Goal: Task Accomplishment & Management: Use online tool/utility

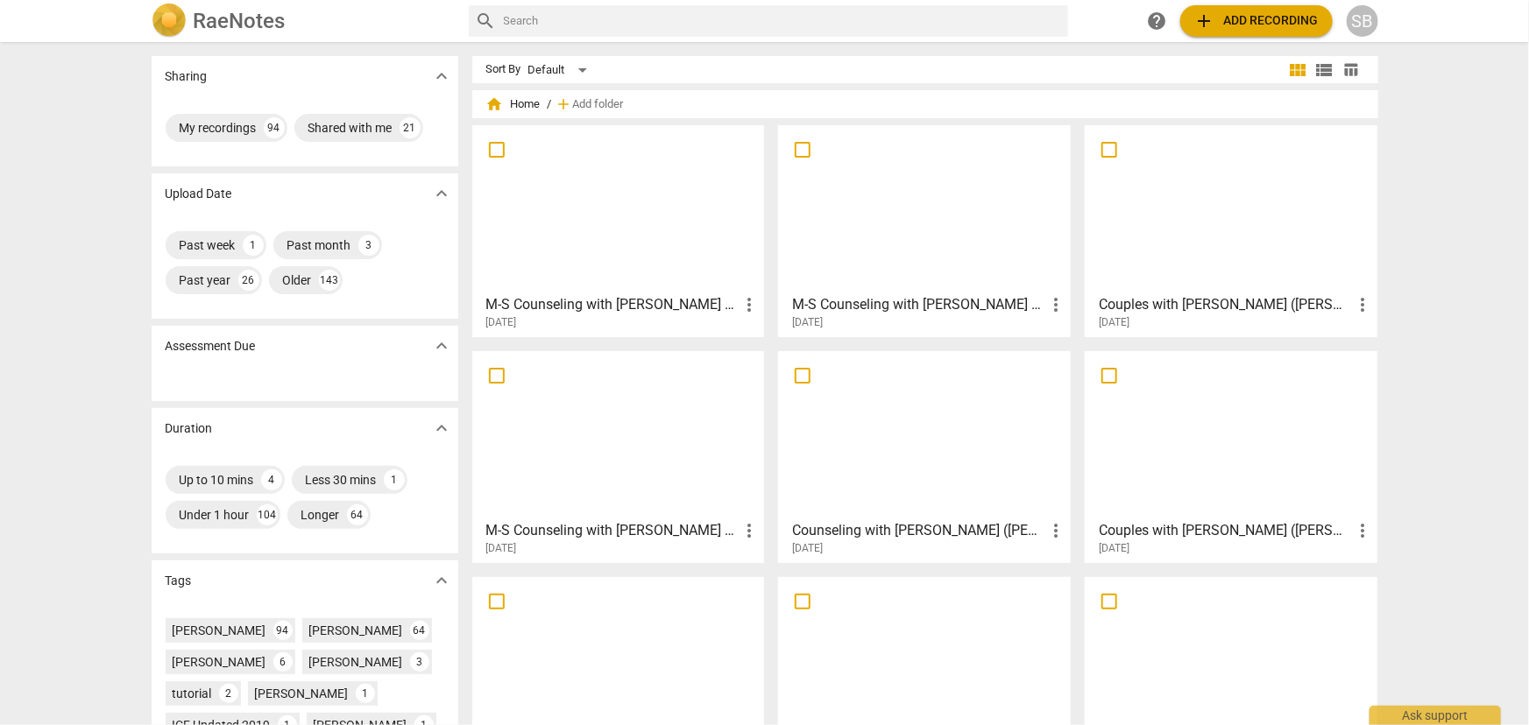
click at [915, 237] on div at bounding box center [924, 208] width 280 height 155
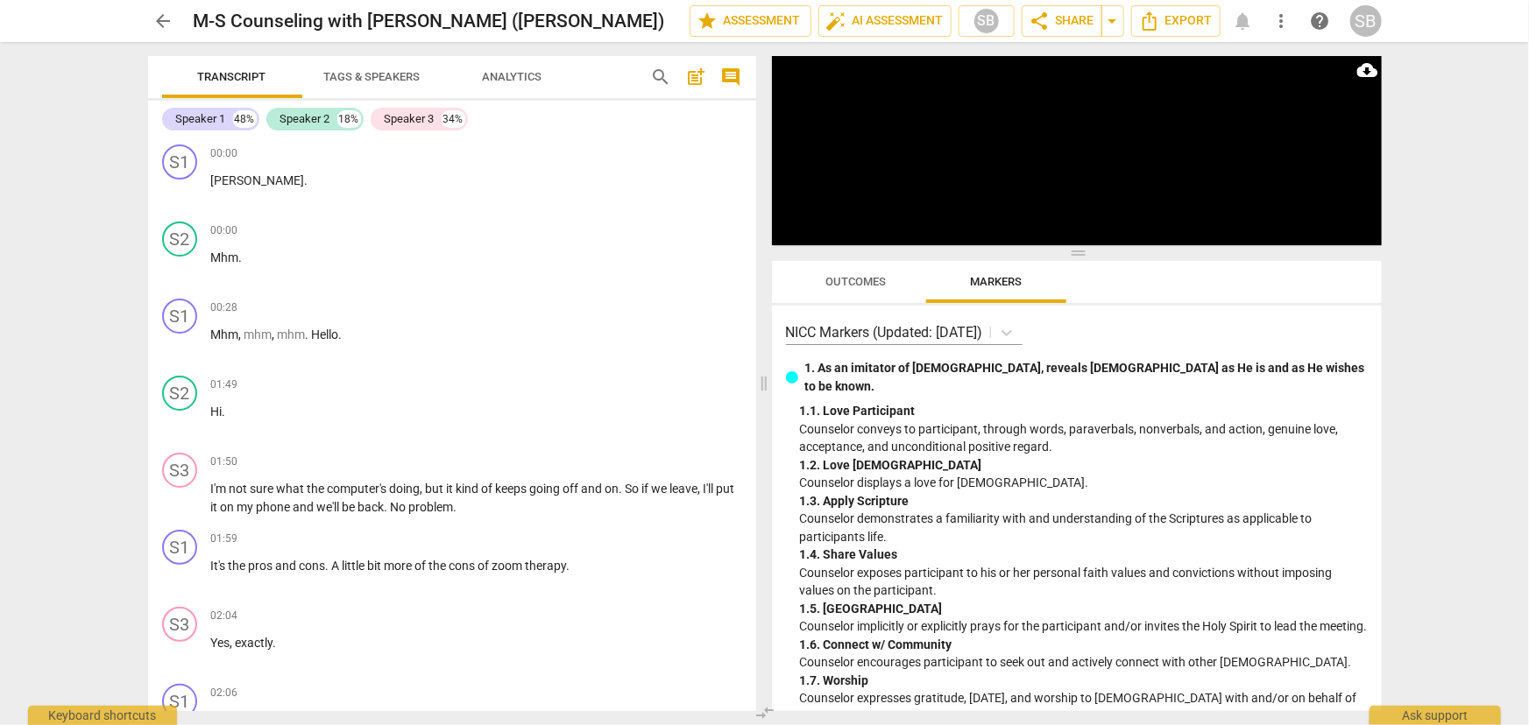
click at [159, 21] on span "arrow_back" at bounding box center [163, 21] width 21 height 21
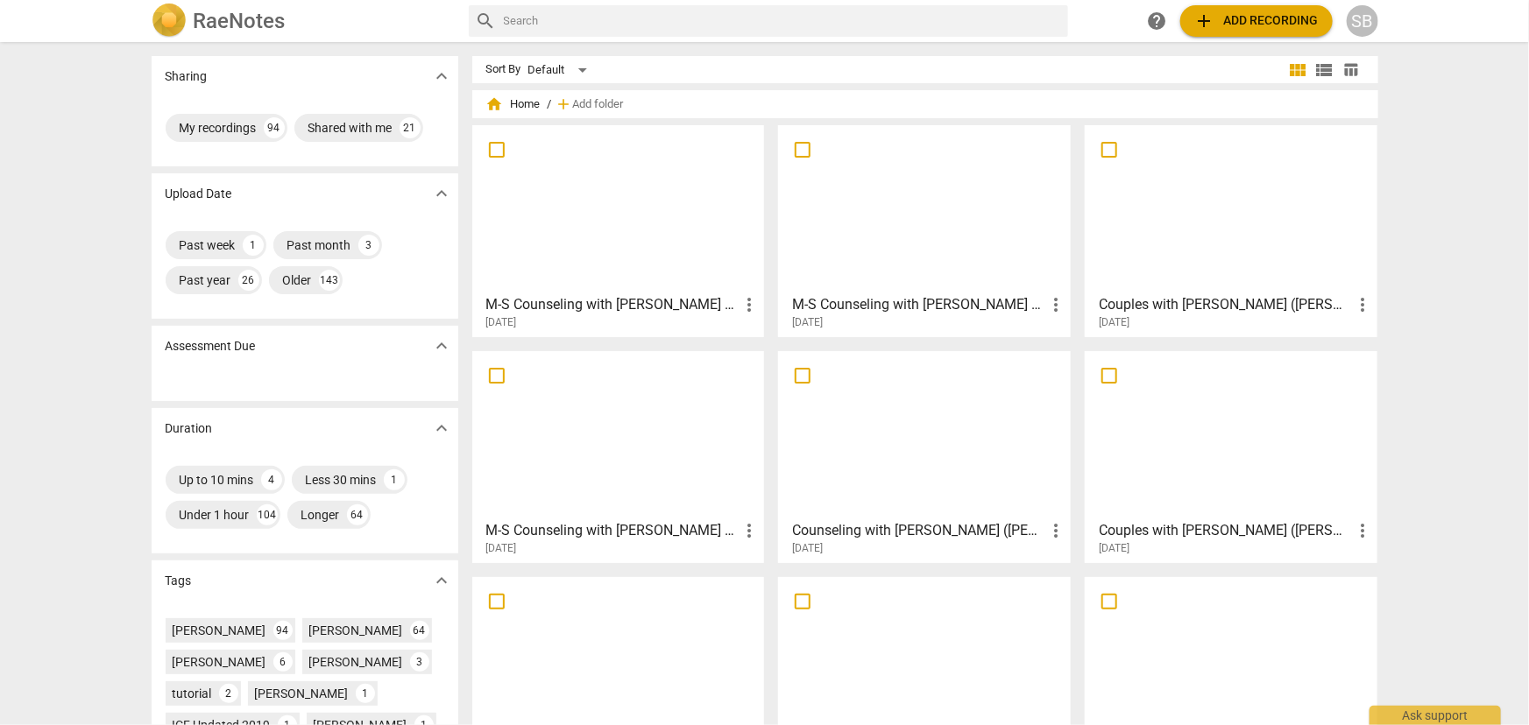
click at [861, 218] on div at bounding box center [924, 208] width 280 height 155
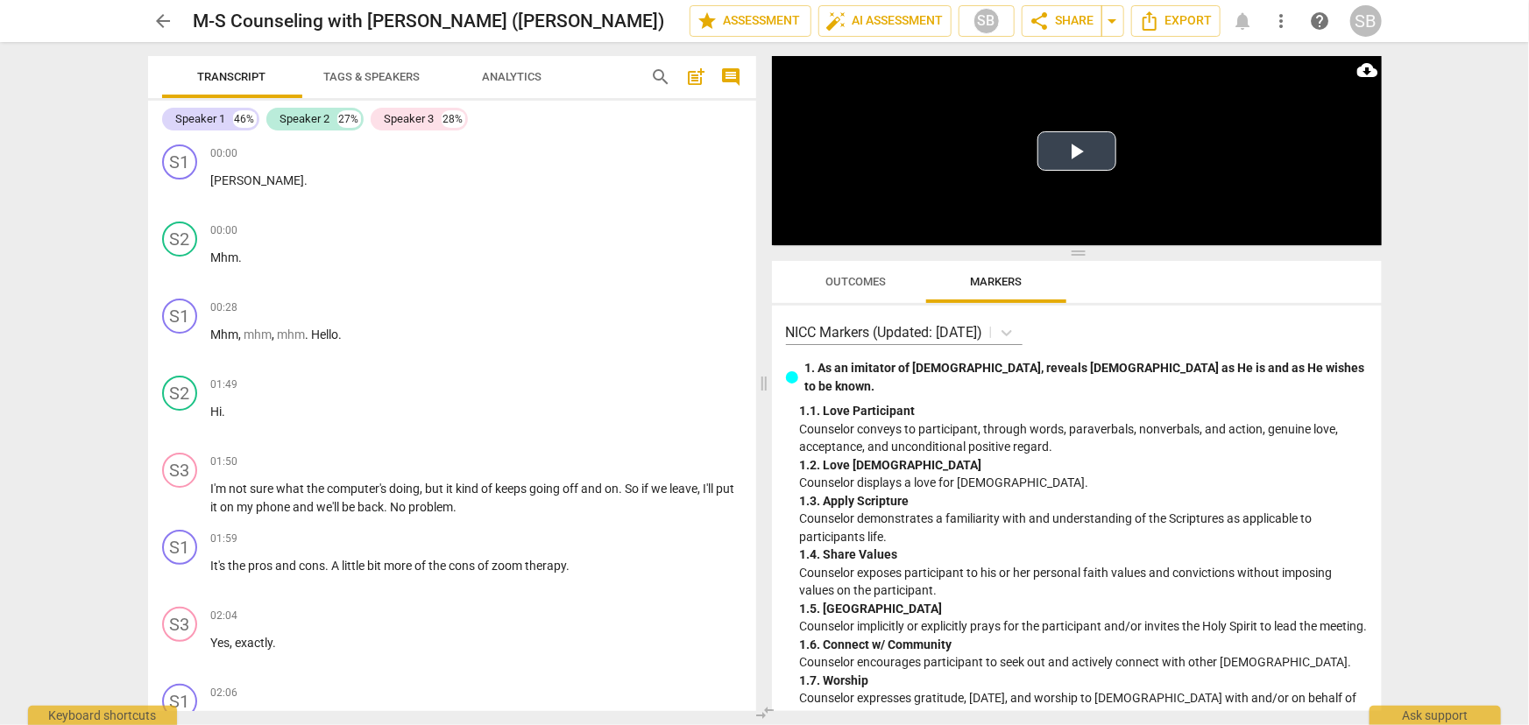
scroll to position [159, 0]
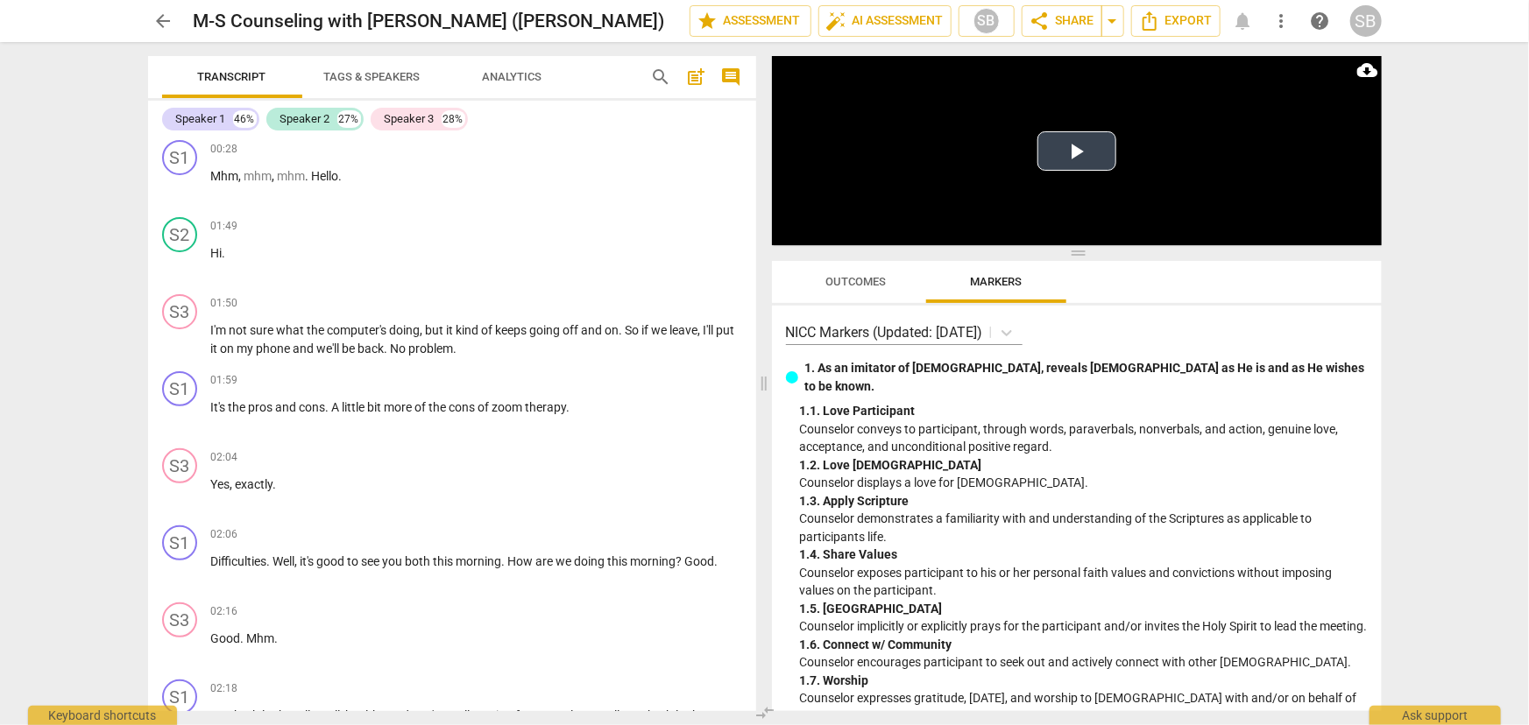
click at [1050, 162] on button "Play Video" at bounding box center [1076, 150] width 79 height 39
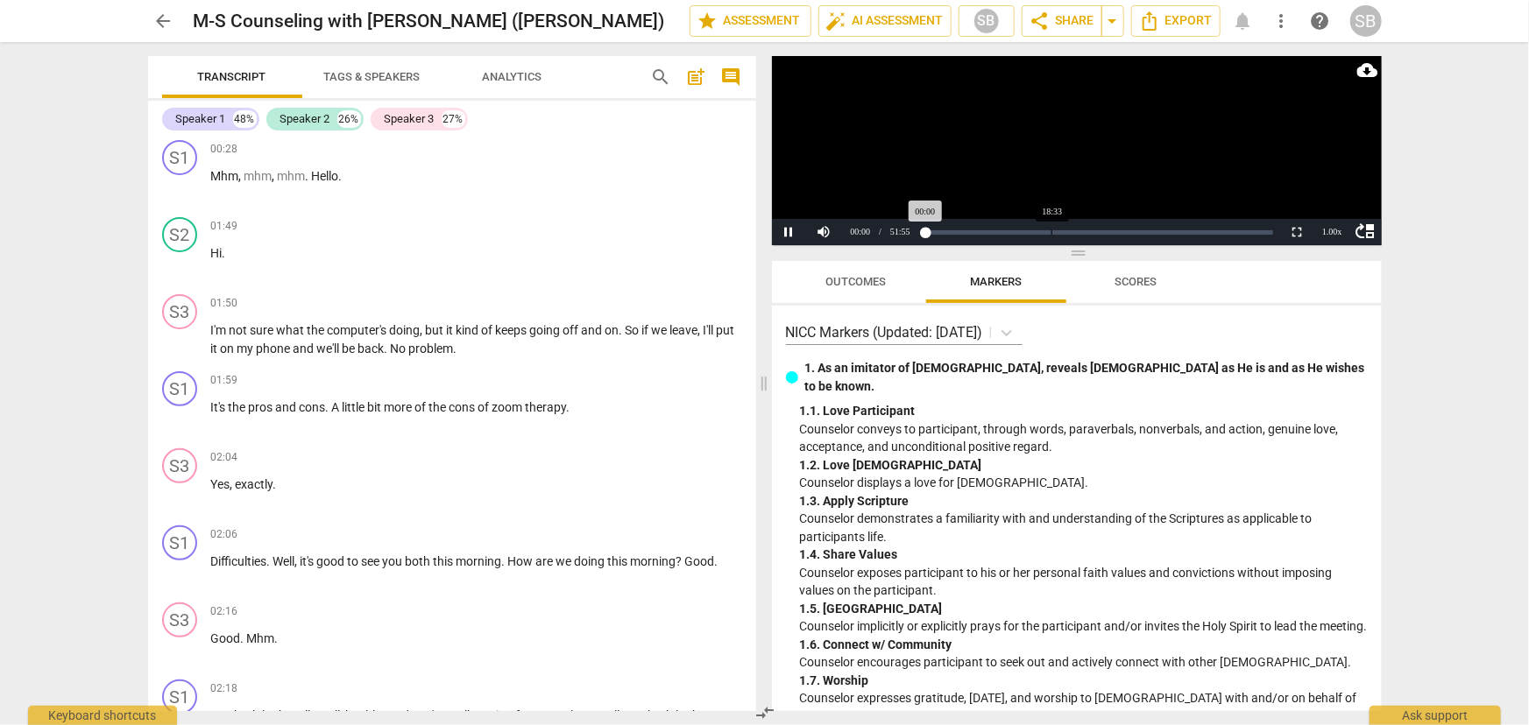
click at [1050, 227] on div "Progress : 0.00%" at bounding box center [1099, 232] width 361 height 26
click at [1046, 232] on div "Loaded : 0% Progress : 0.00%" at bounding box center [1099, 232] width 348 height 4
click at [1067, 153] on video at bounding box center [1077, 150] width 610 height 189
click at [1128, 232] on div "Loaded : 0% Progress : 34.64%" at bounding box center [1099, 232] width 348 height 4
click at [978, 230] on div "Loaded : 0% Progress : 14.86%" at bounding box center [1099, 232] width 348 height 4
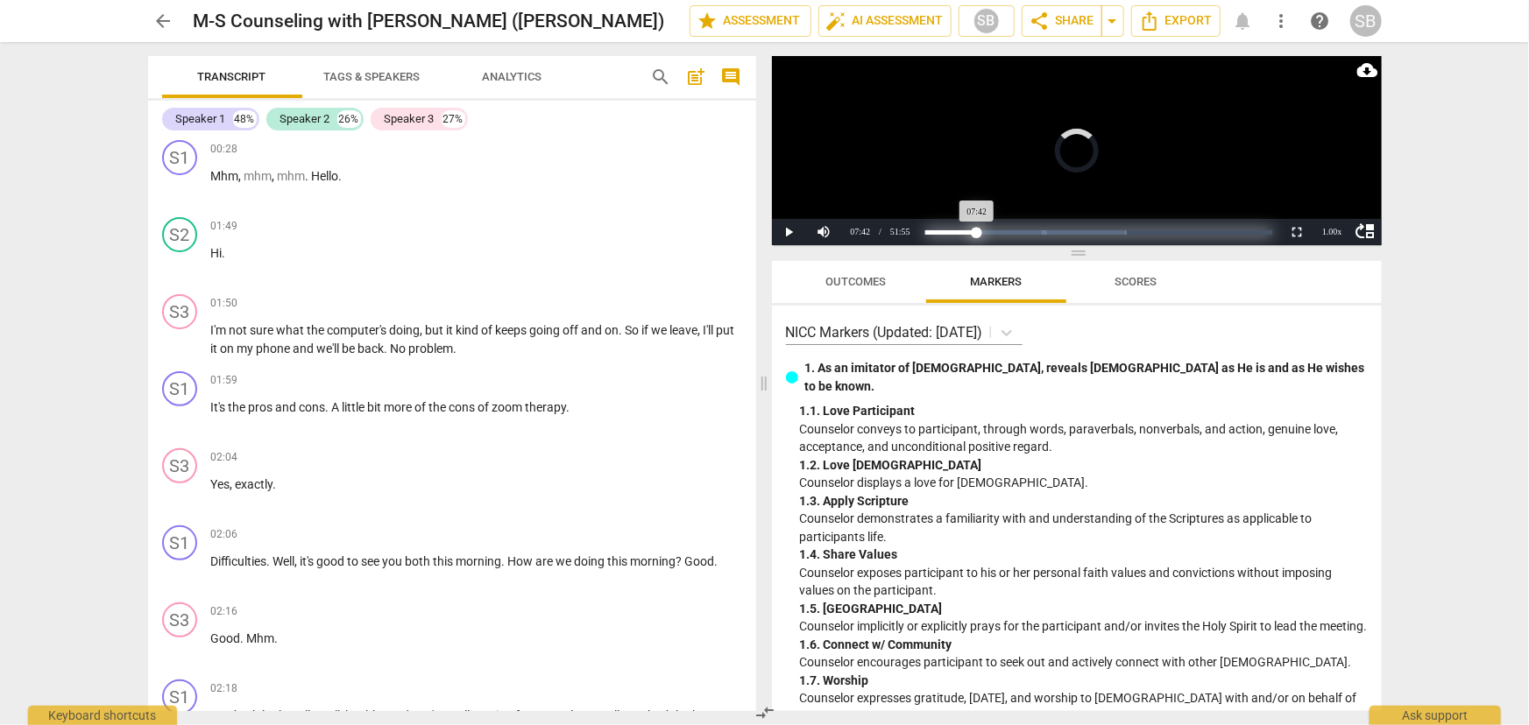
scroll to position [2782, 0]
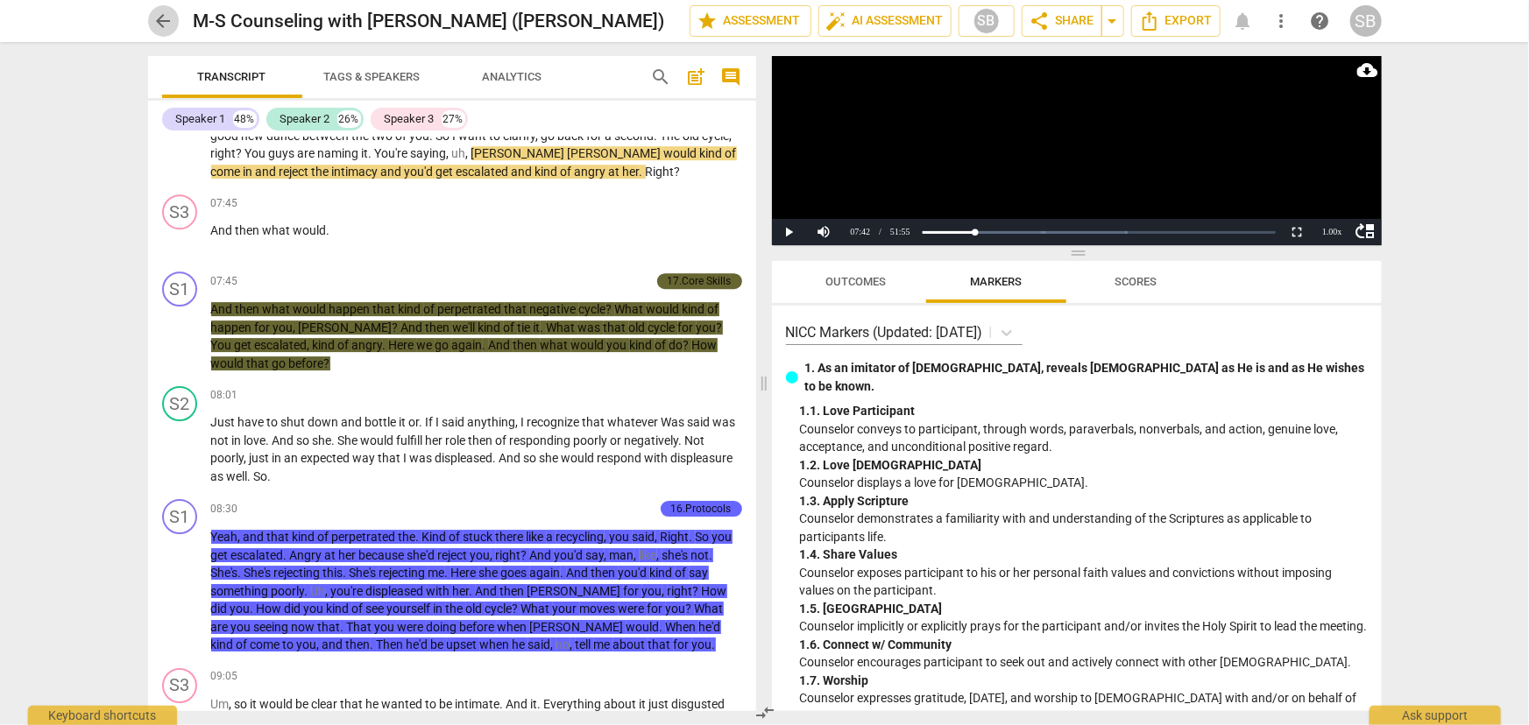
click at [172, 14] on span "arrow_back" at bounding box center [163, 21] width 21 height 21
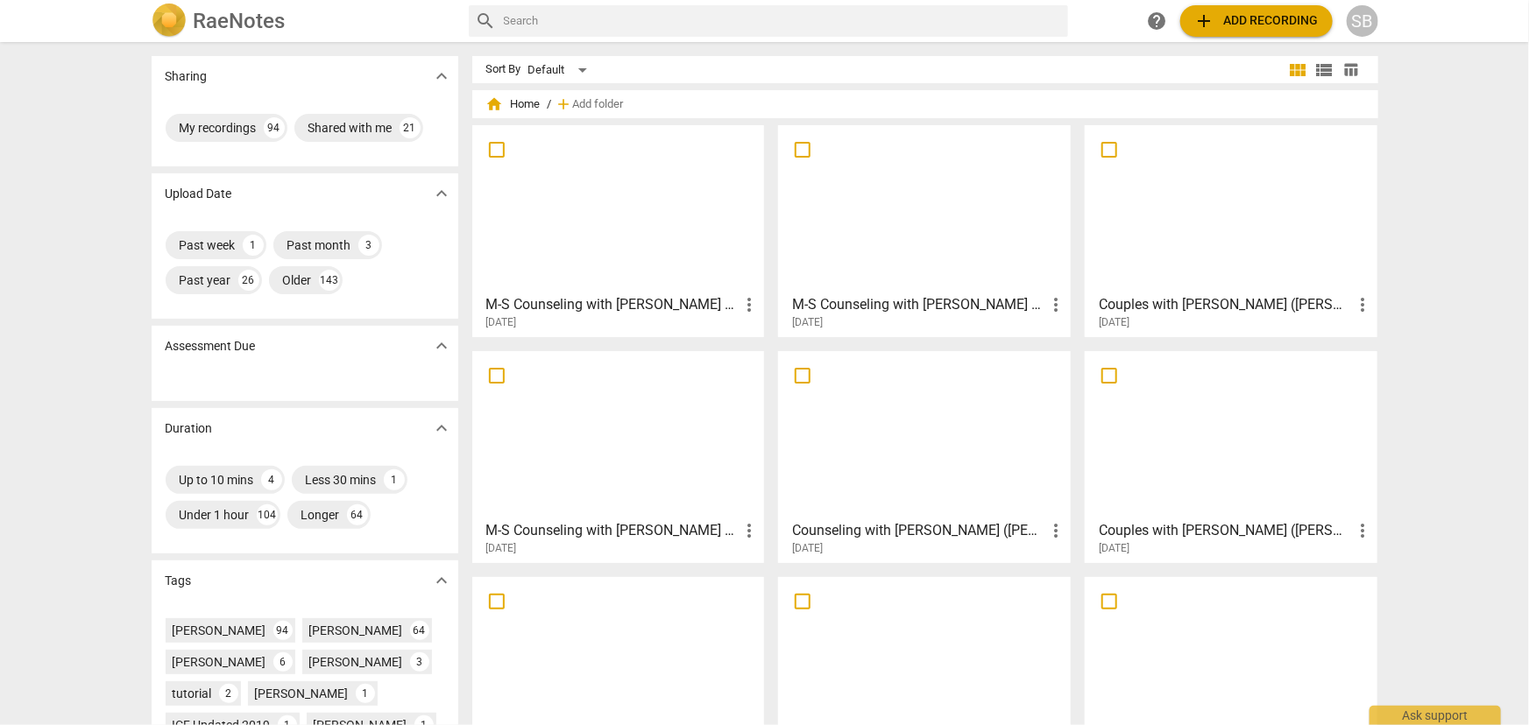
click at [1255, 29] on span "add Add recording" at bounding box center [1256, 21] width 124 height 21
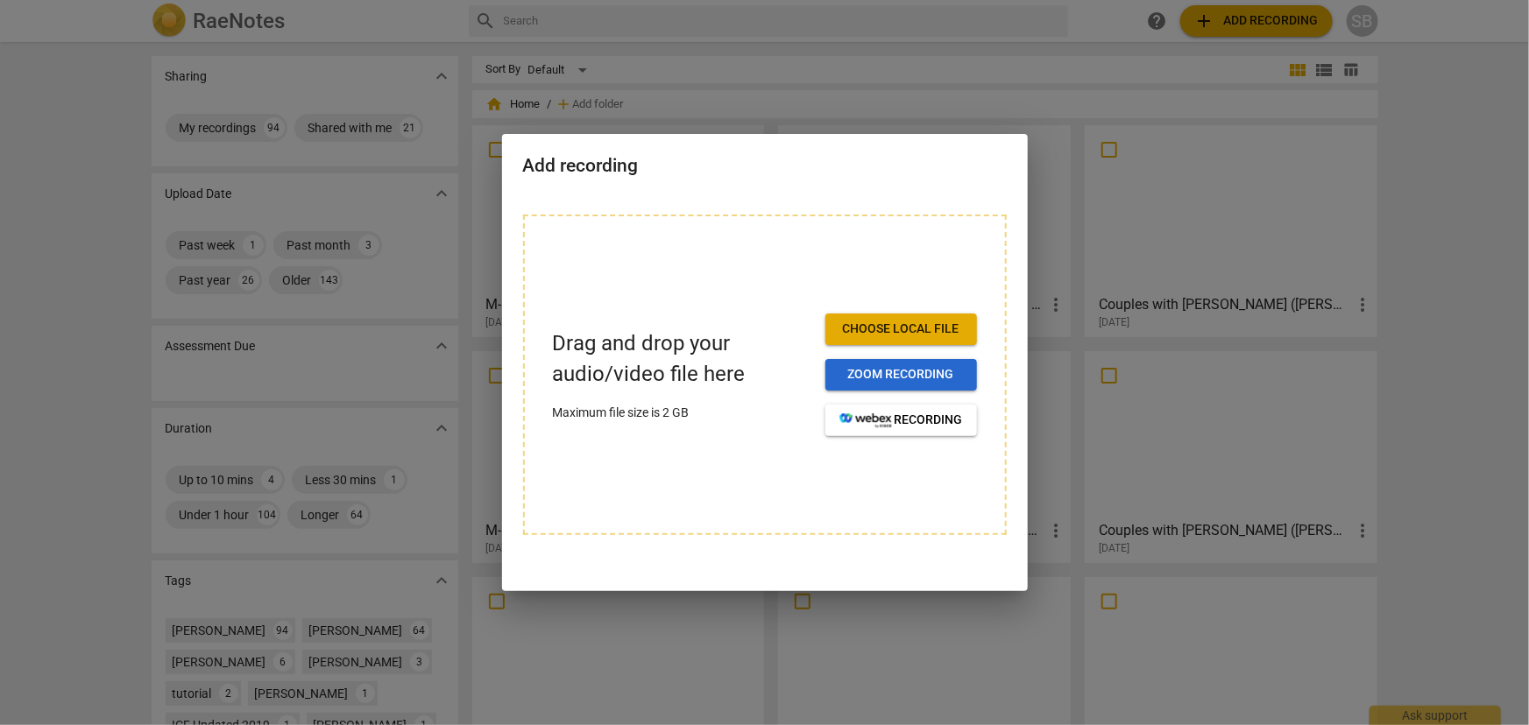
click at [899, 379] on span "Zoom recording" at bounding box center [901, 375] width 124 height 18
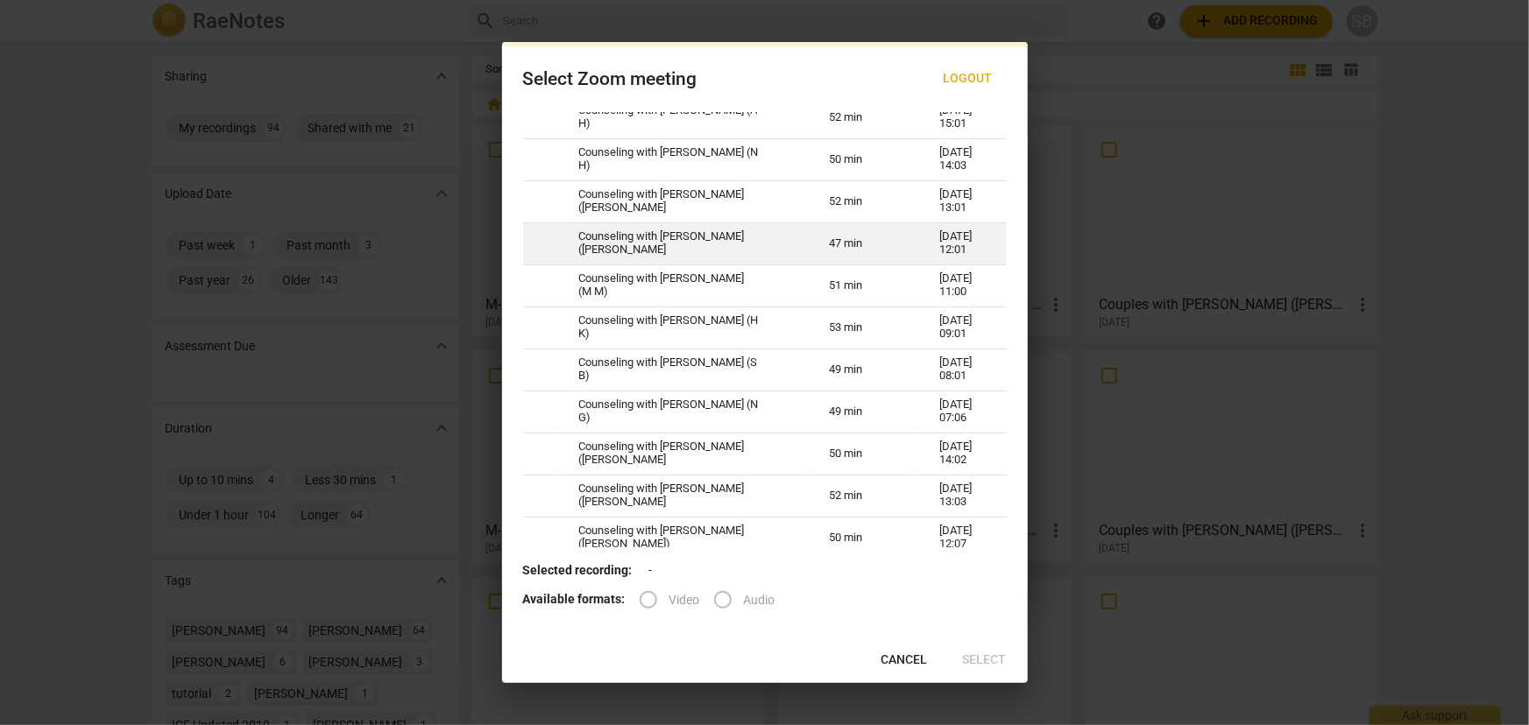
scroll to position [318, 0]
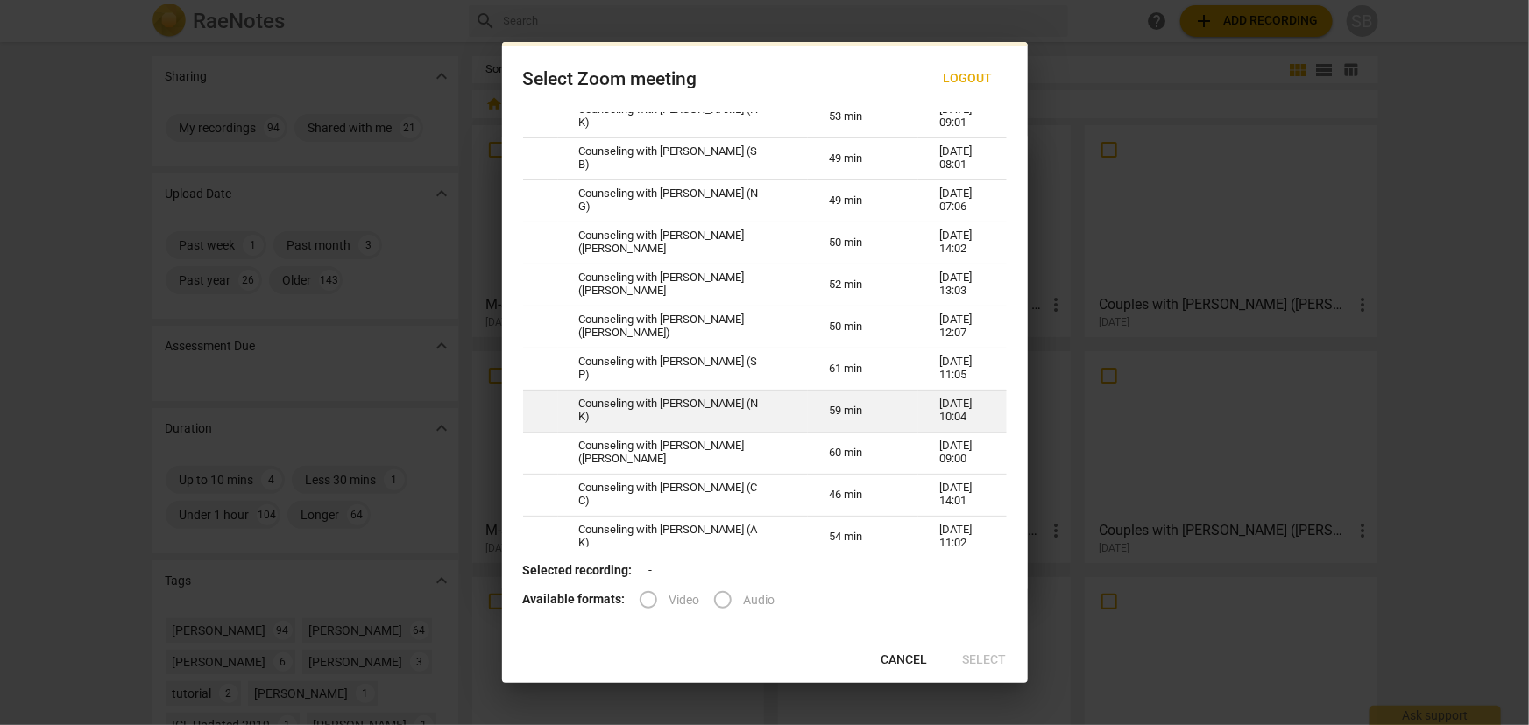
click at [684, 403] on td "Counseling with [PERSON_NAME] (N K)" at bounding box center [683, 411] width 250 height 42
radio input "true"
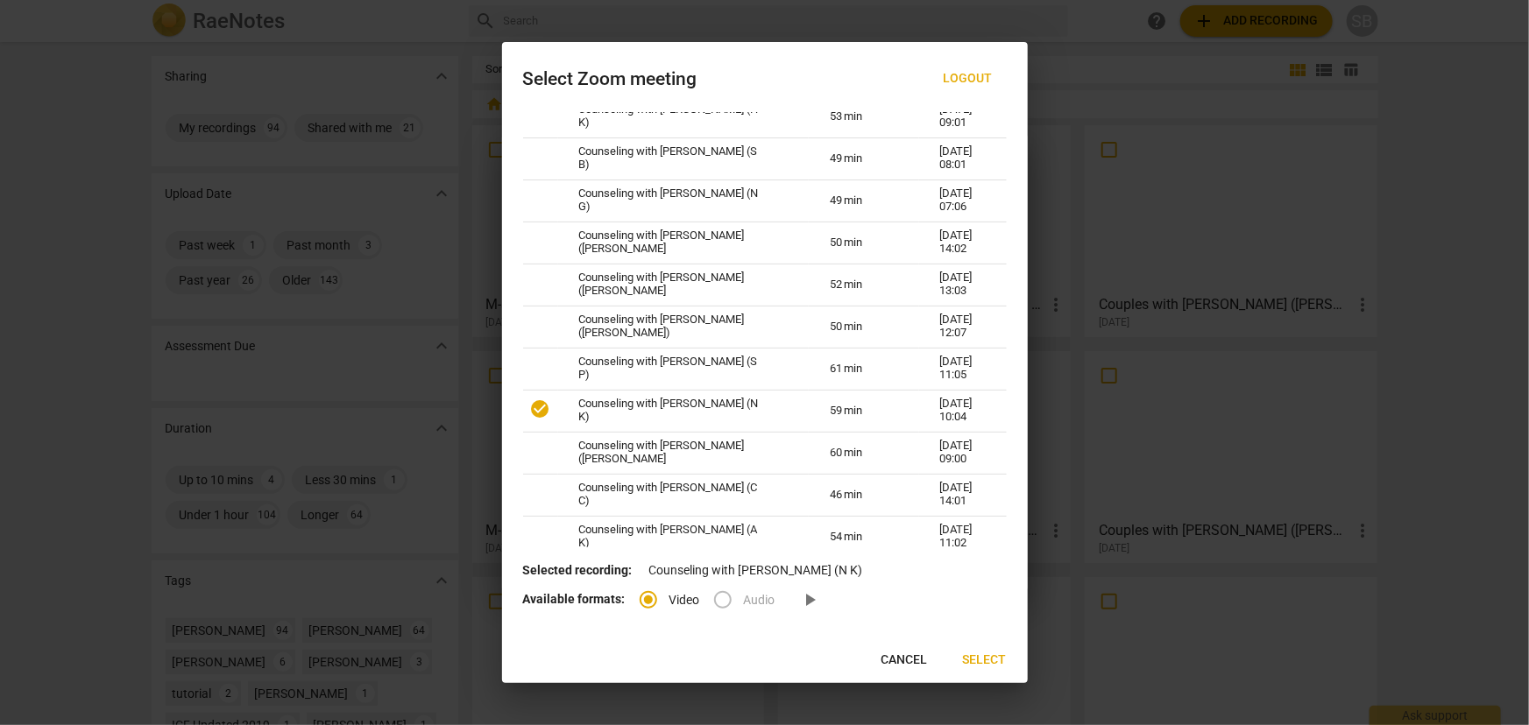
click at [985, 657] on span "Select" at bounding box center [985, 661] width 44 height 18
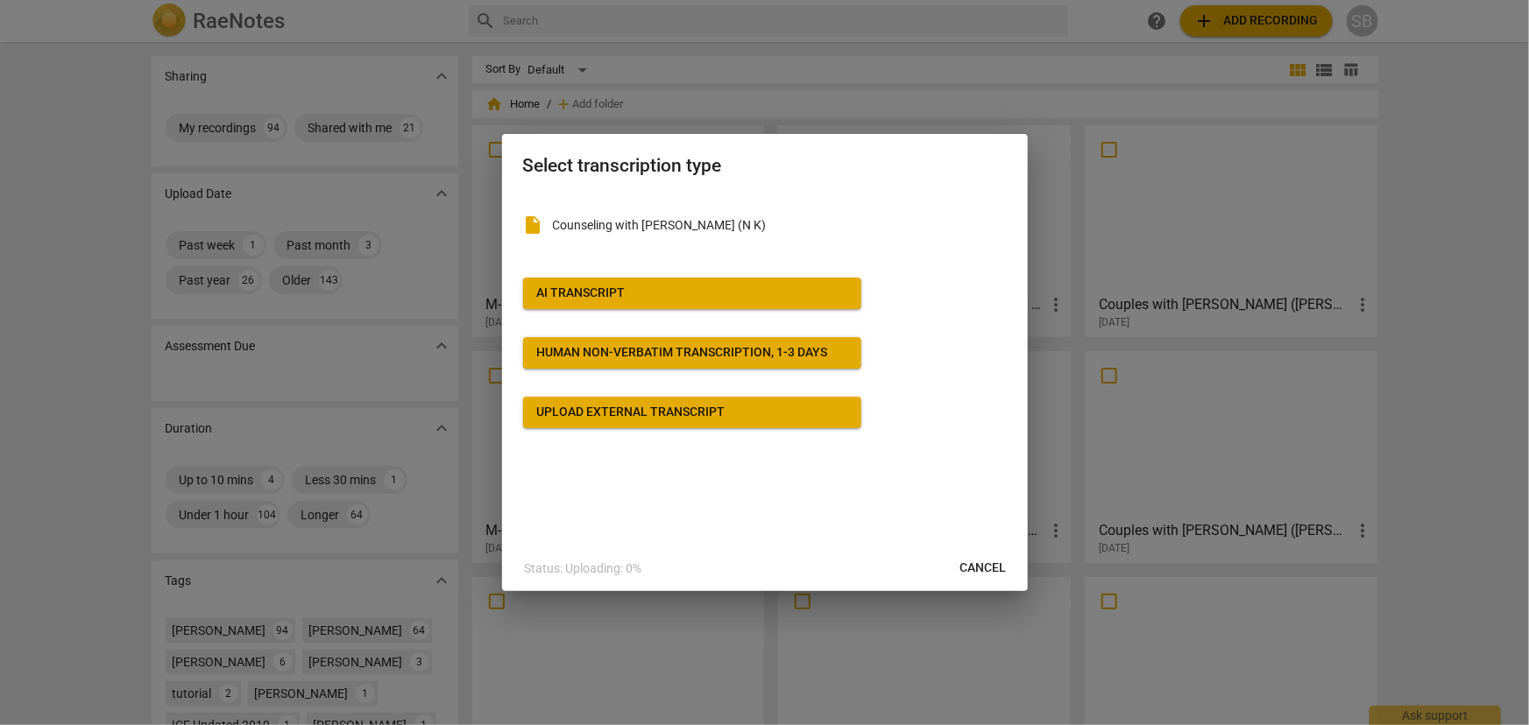
click at [705, 296] on span "AI Transcript" at bounding box center [692, 294] width 310 height 18
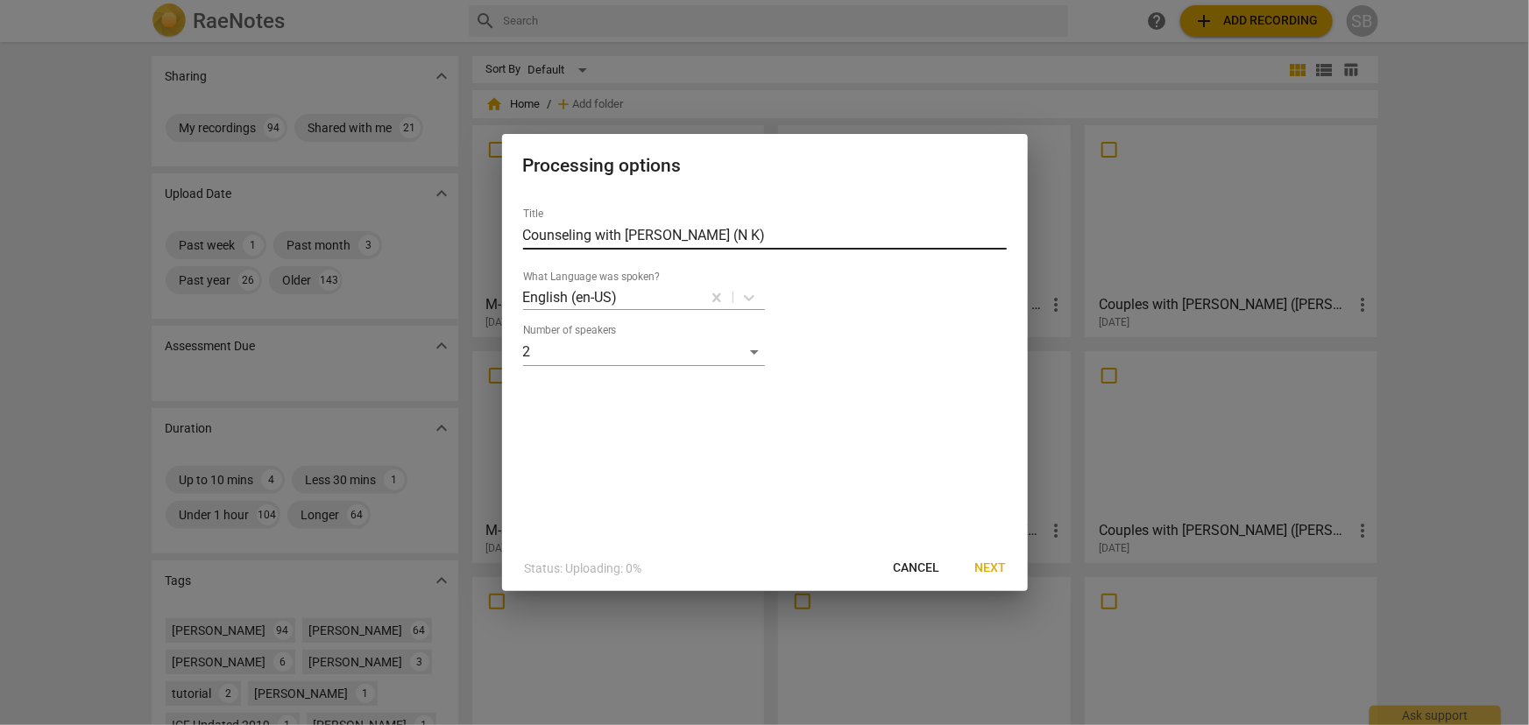
click at [526, 238] on input "Counseling with [PERSON_NAME] (N K)" at bounding box center [765, 236] width 484 height 28
drag, startPoint x: 763, startPoint y: 231, endPoint x: 703, endPoint y: 246, distance: 62.3
click at [703, 246] on input "M-S Counseling with [PERSON_NAME] (N K)" at bounding box center [765, 236] width 484 height 28
click at [722, 232] on input "M-S Counseling with [PERSON_NAME] (N K)" at bounding box center [765, 236] width 484 height 28
type input "M-S Counseling with [PERSON_NAME] ([PERSON_NAME], K)"
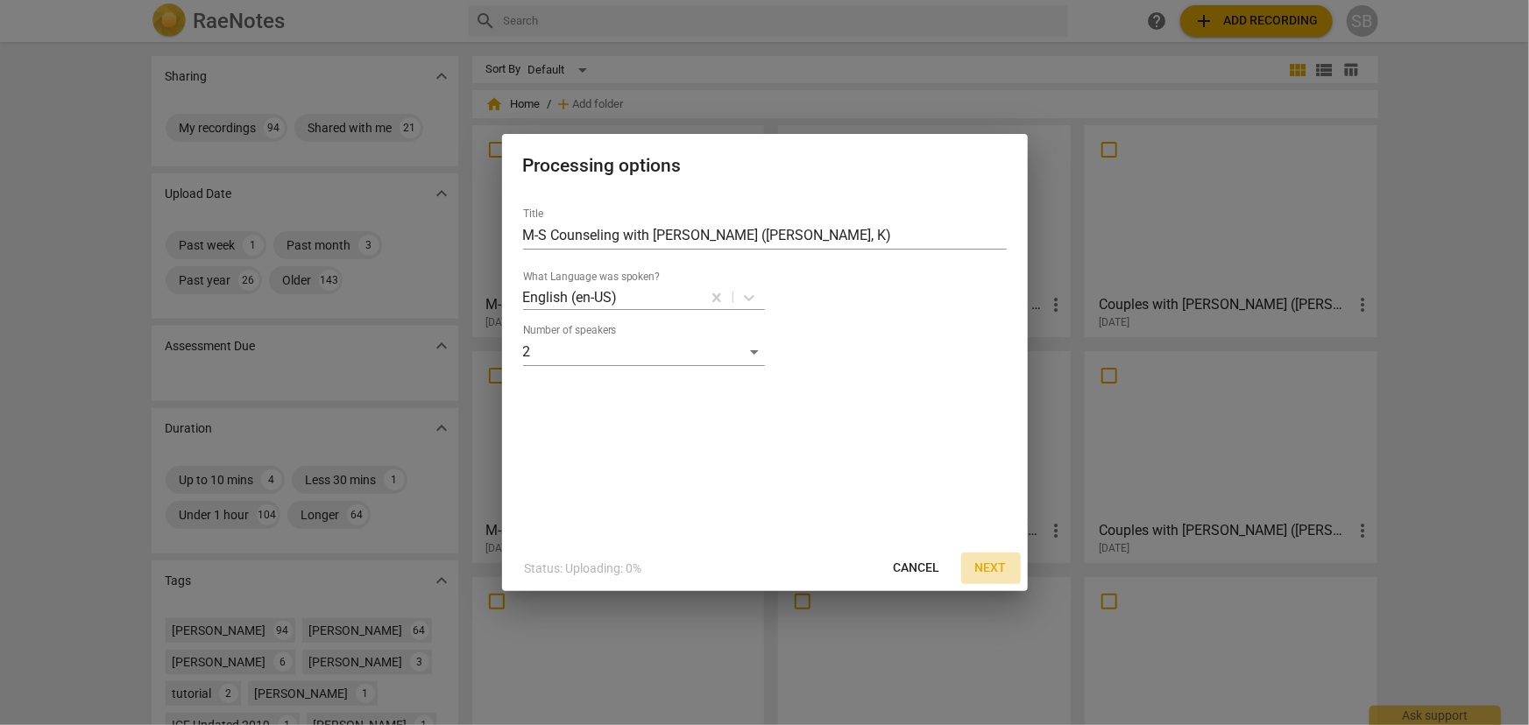
click at [985, 566] on span "Next" at bounding box center [991, 569] width 32 height 18
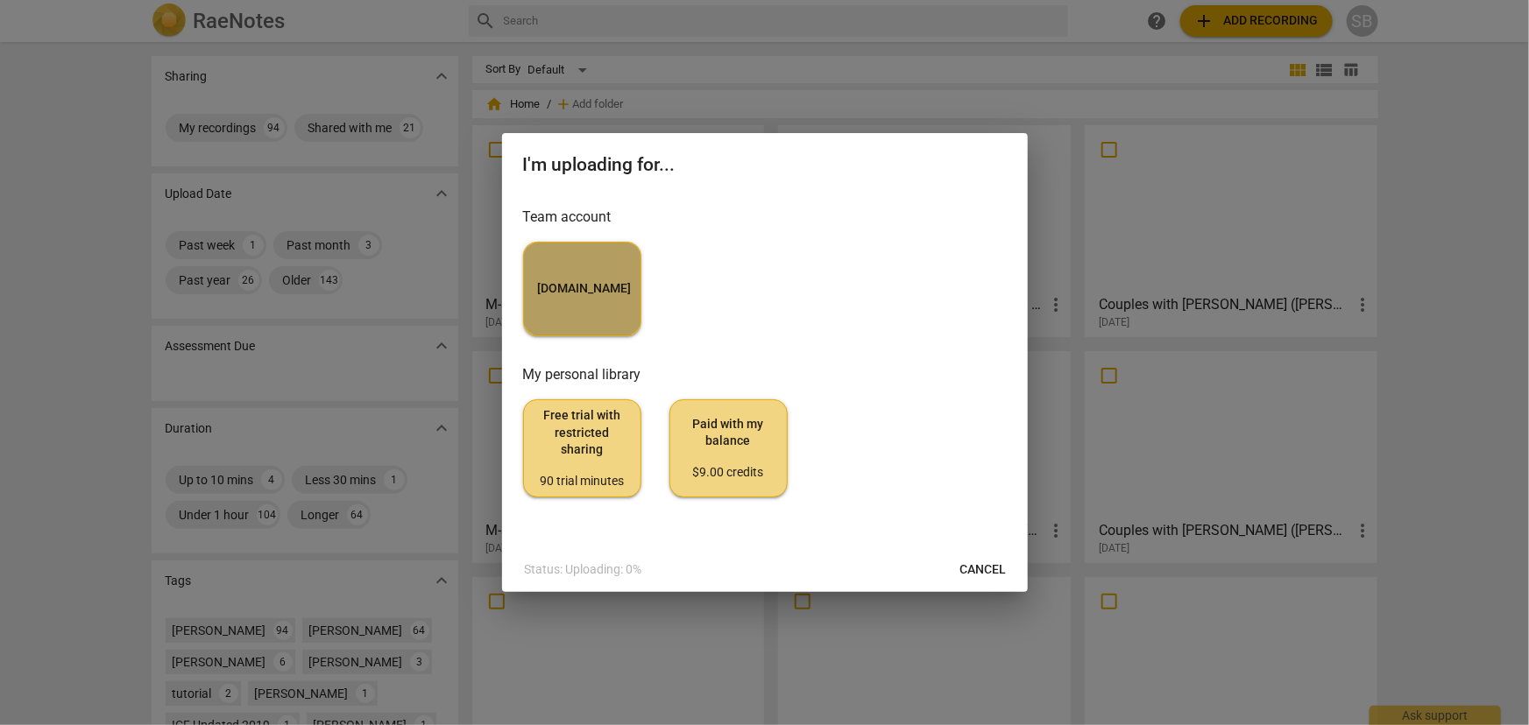
click at [596, 318] on button "[DOMAIN_NAME]" at bounding box center [582, 289] width 118 height 95
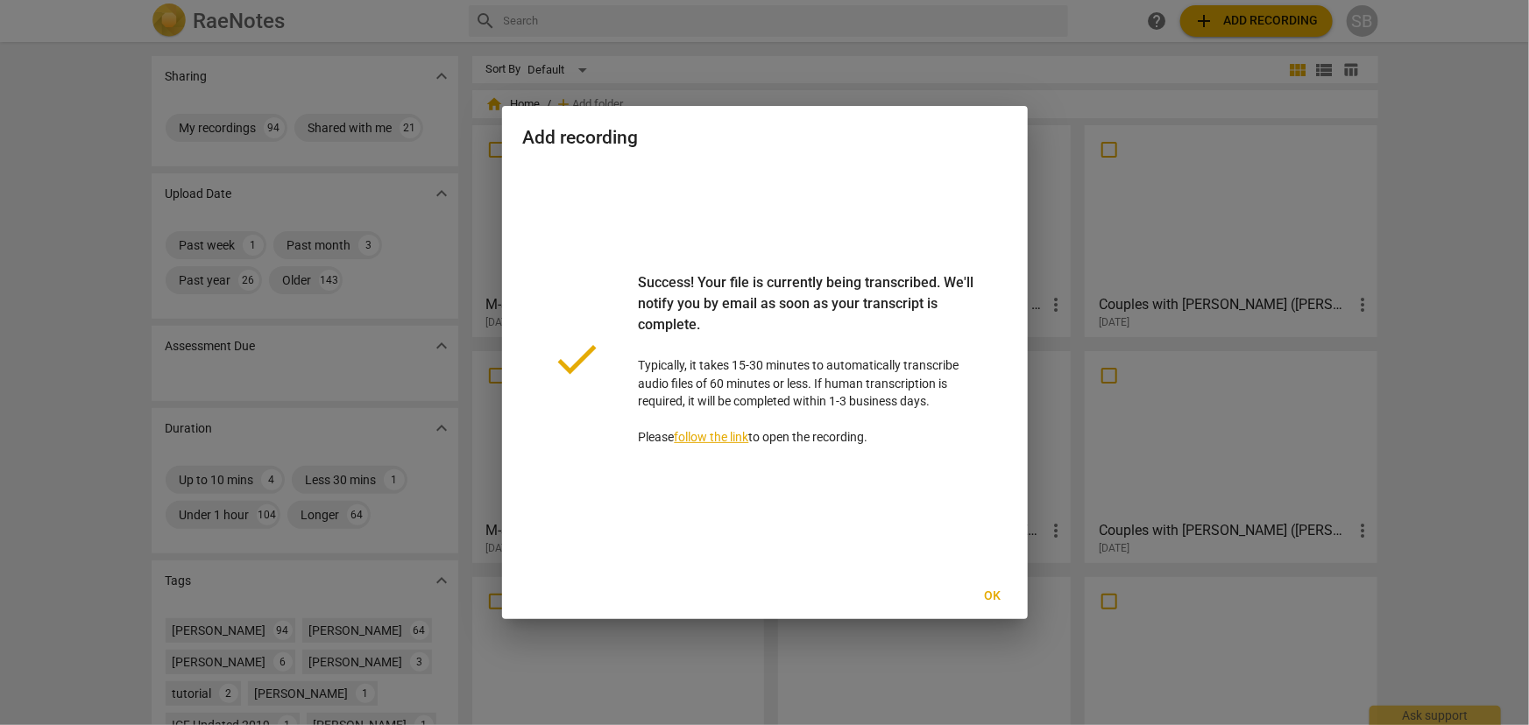
click at [1005, 594] on span "Ok" at bounding box center [993, 597] width 28 height 18
